Goal: Information Seeking & Learning: Find specific page/section

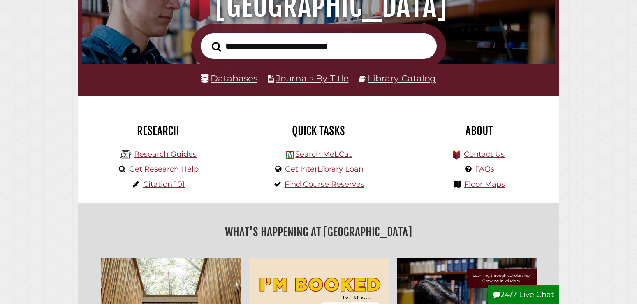
scroll to position [168, 0]
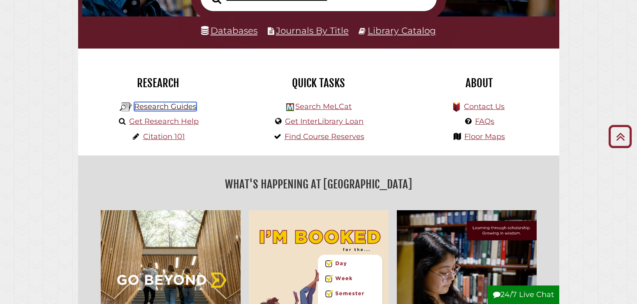
click at [178, 109] on link "Research Guides" at bounding box center [165, 106] width 62 height 9
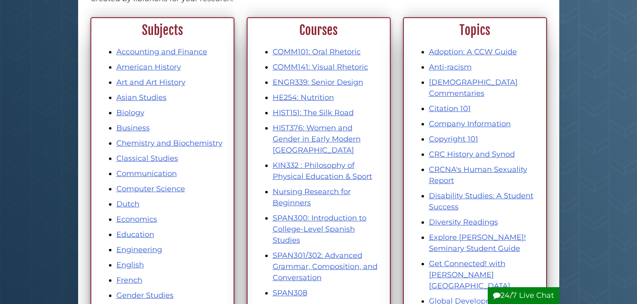
scroll to position [126, 0]
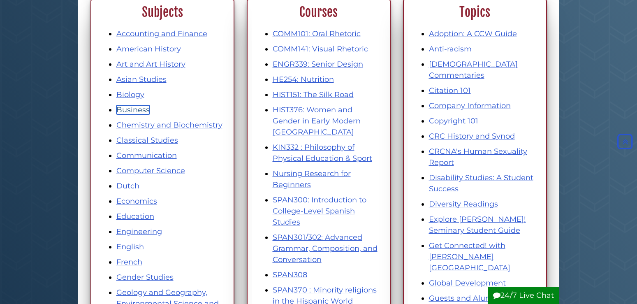
click at [143, 109] on link "Business" at bounding box center [132, 109] width 33 height 9
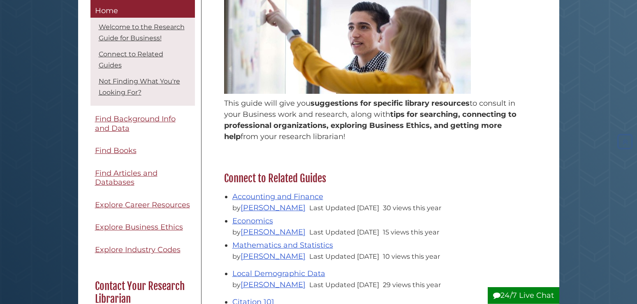
scroll to position [168, 0]
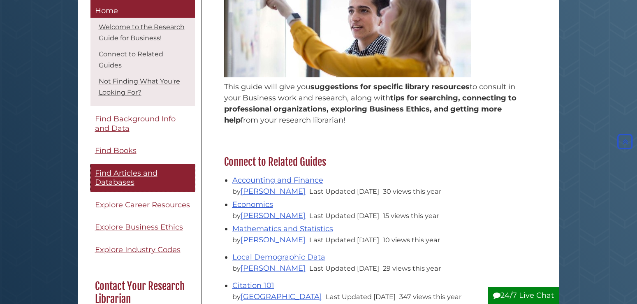
click at [141, 173] on span "Find Articles and Databases" at bounding box center [126, 178] width 62 height 18
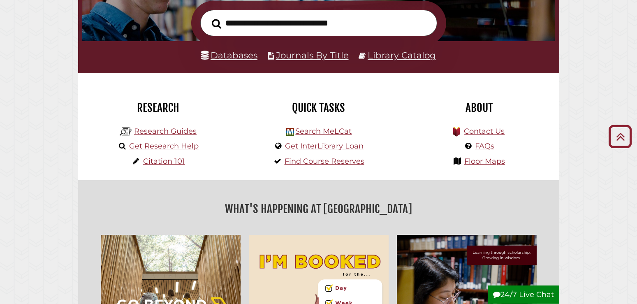
scroll to position [126, 0]
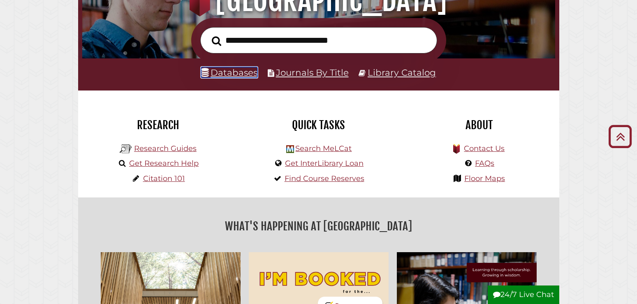
click at [232, 69] on link "Databases" at bounding box center [229, 72] width 56 height 11
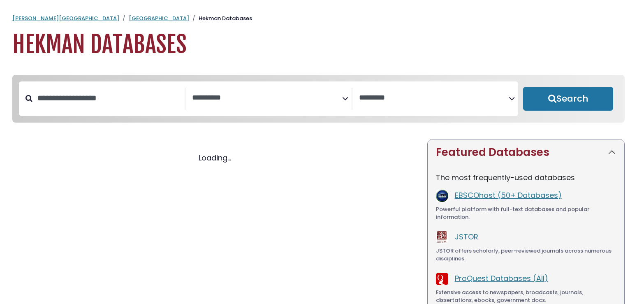
select select "Database Subject Filter"
select select "Database Vendors Filter"
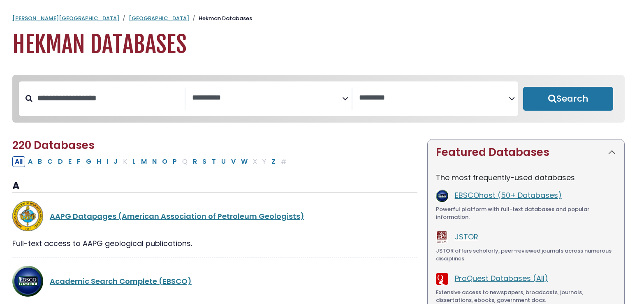
select select "Database Subject Filter"
select select "Database Vendors Filter"
click at [206, 102] on textarea "Search" at bounding box center [267, 98] width 150 height 9
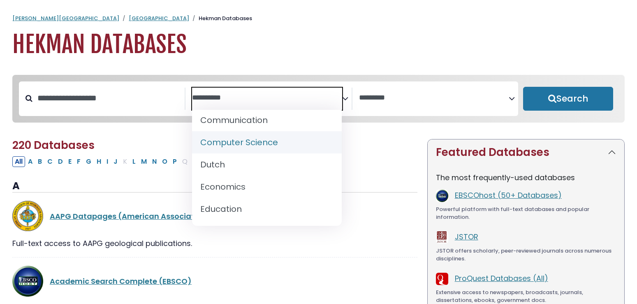
scroll to position [138, 0]
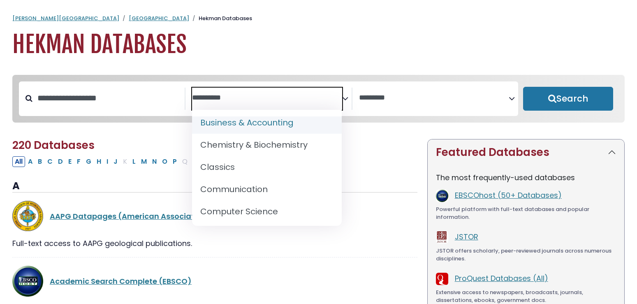
select select "*****"
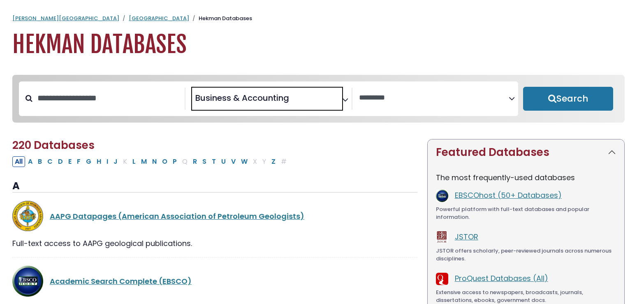
scroll to position [72, 0]
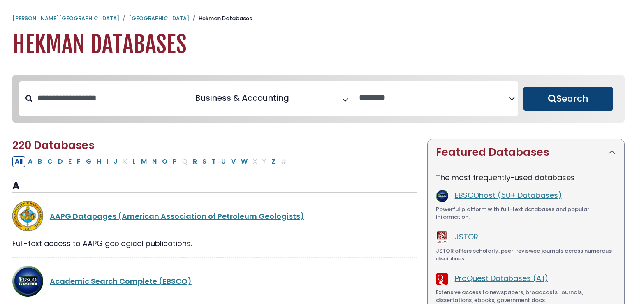
click at [546, 99] on button "Search" at bounding box center [568, 99] width 90 height 24
select select "Database Vendors Filter"
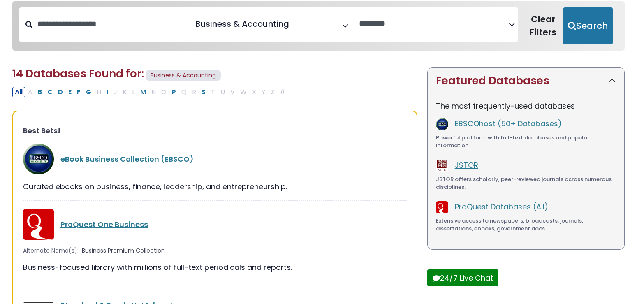
scroll to position [84, 0]
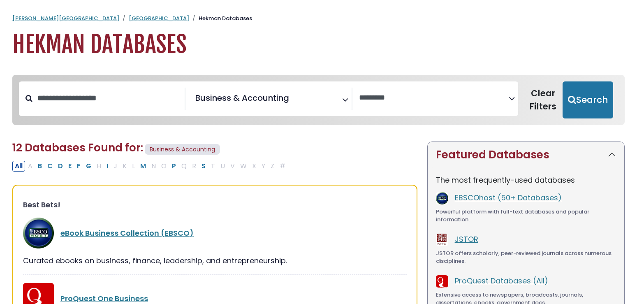
select select "Database Vendors Filter"
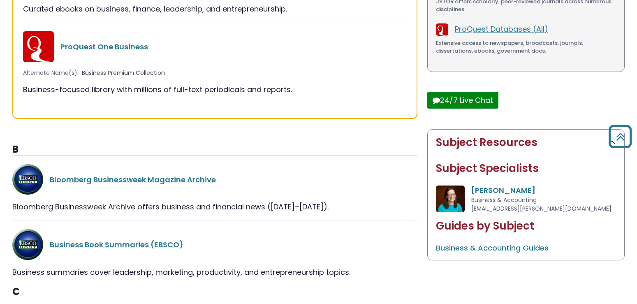
scroll to position [294, 0]
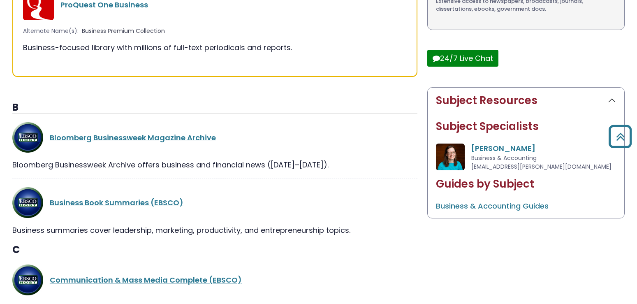
click at [443, 98] on button "Subject Resources" at bounding box center [526, 101] width 196 height 26
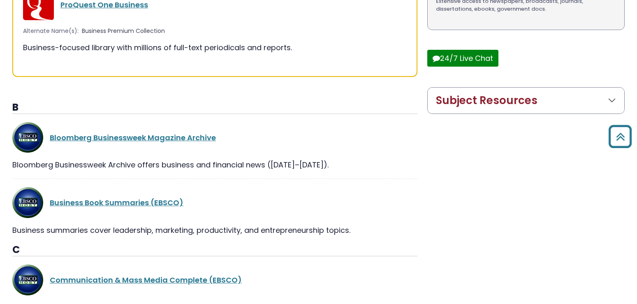
click at [443, 98] on button "Subject Resources" at bounding box center [526, 101] width 196 height 26
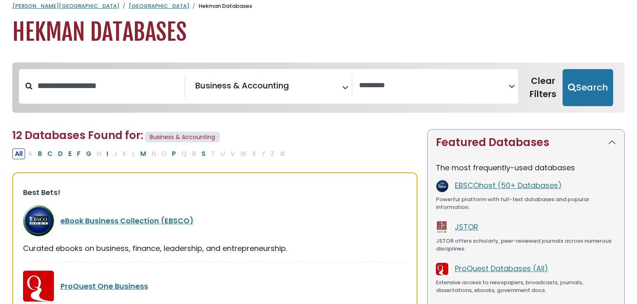
scroll to position [0, 0]
